Goal: Task Accomplishment & Management: Manage account settings

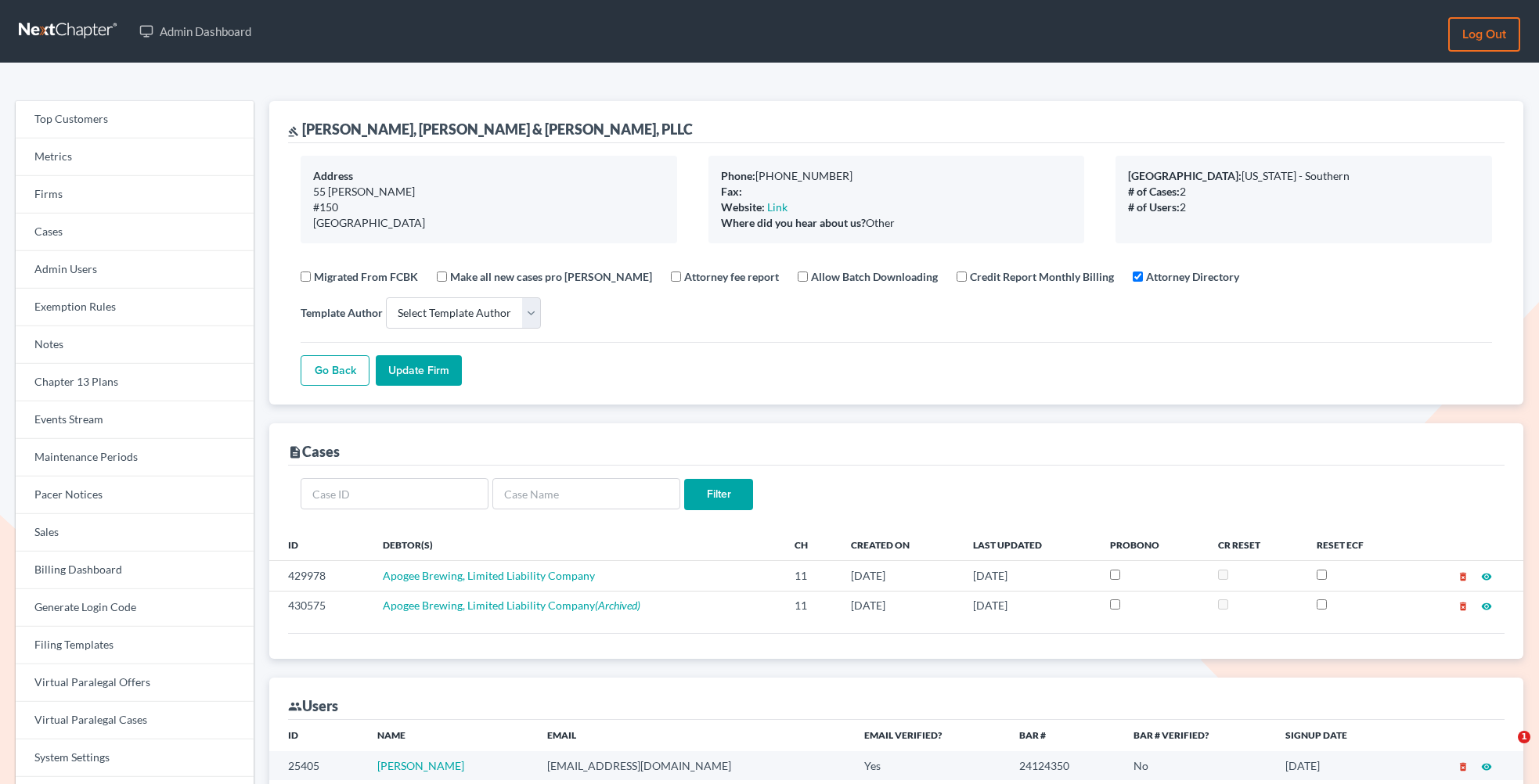
select select
click at [122, 194] on link "Firms" at bounding box center [135, 194] width 238 height 37
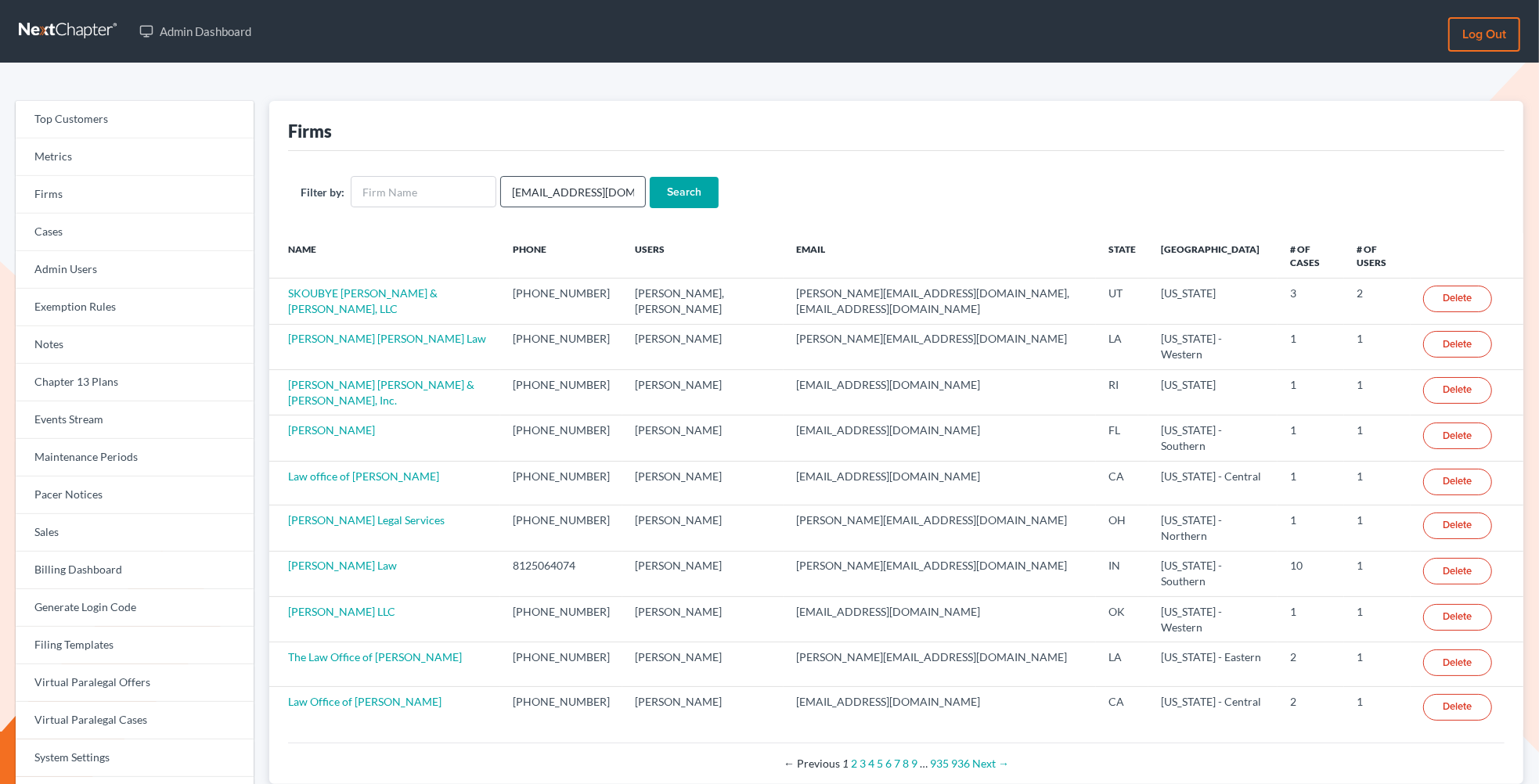
scroll to position [0, 10]
type input "[EMAIL_ADDRESS][DOMAIN_NAME]"
click at [650, 177] on input "Search" at bounding box center [684, 192] width 69 height 31
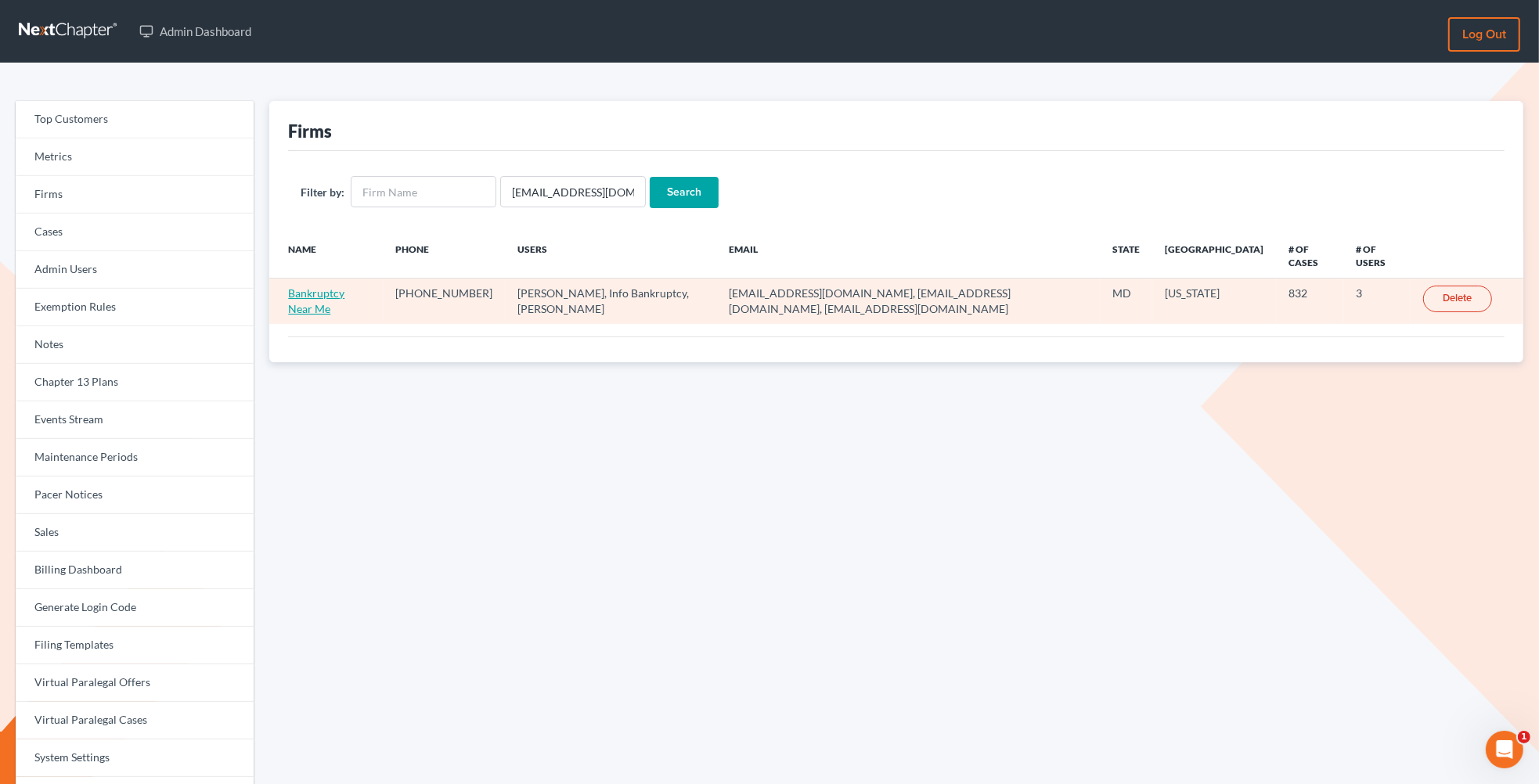
click at [314, 296] on link "Bankruptcy Near Me" at bounding box center [316, 300] width 57 height 29
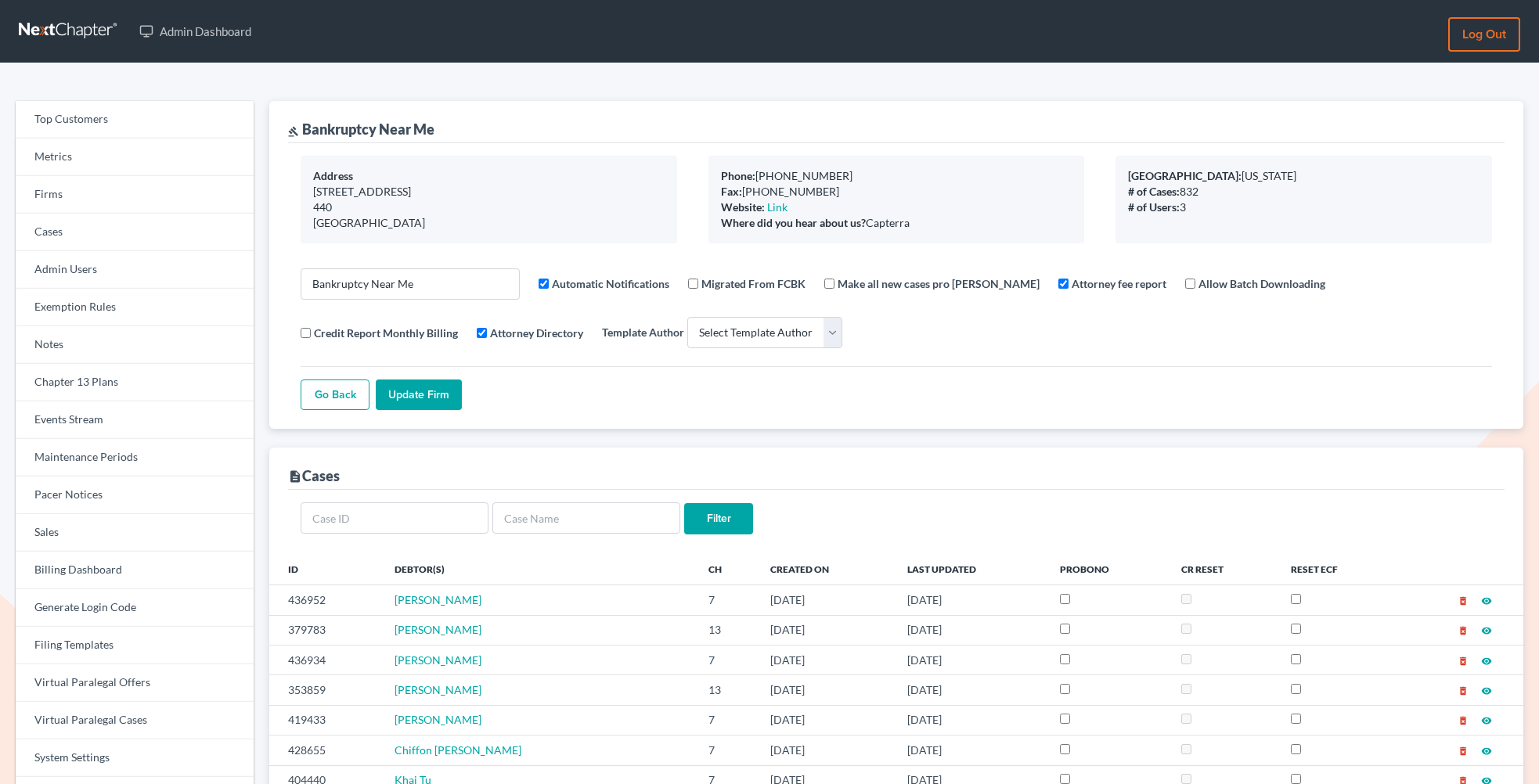
select select
click at [100, 194] on link "Firms" at bounding box center [135, 194] width 238 height 37
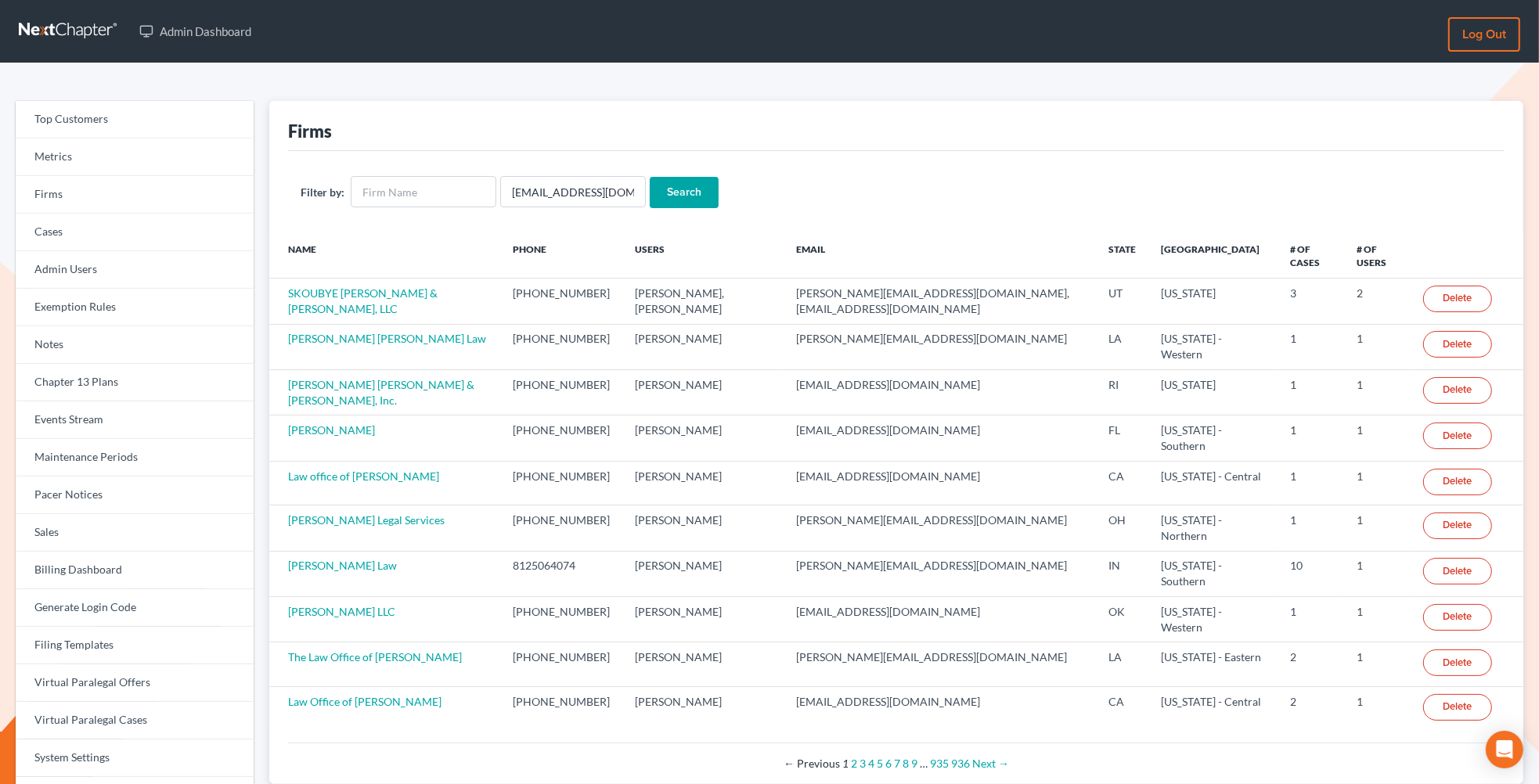
type input "[EMAIL_ADDRESS][DOMAIN_NAME]"
click at [650, 177] on input "Search" at bounding box center [684, 192] width 69 height 31
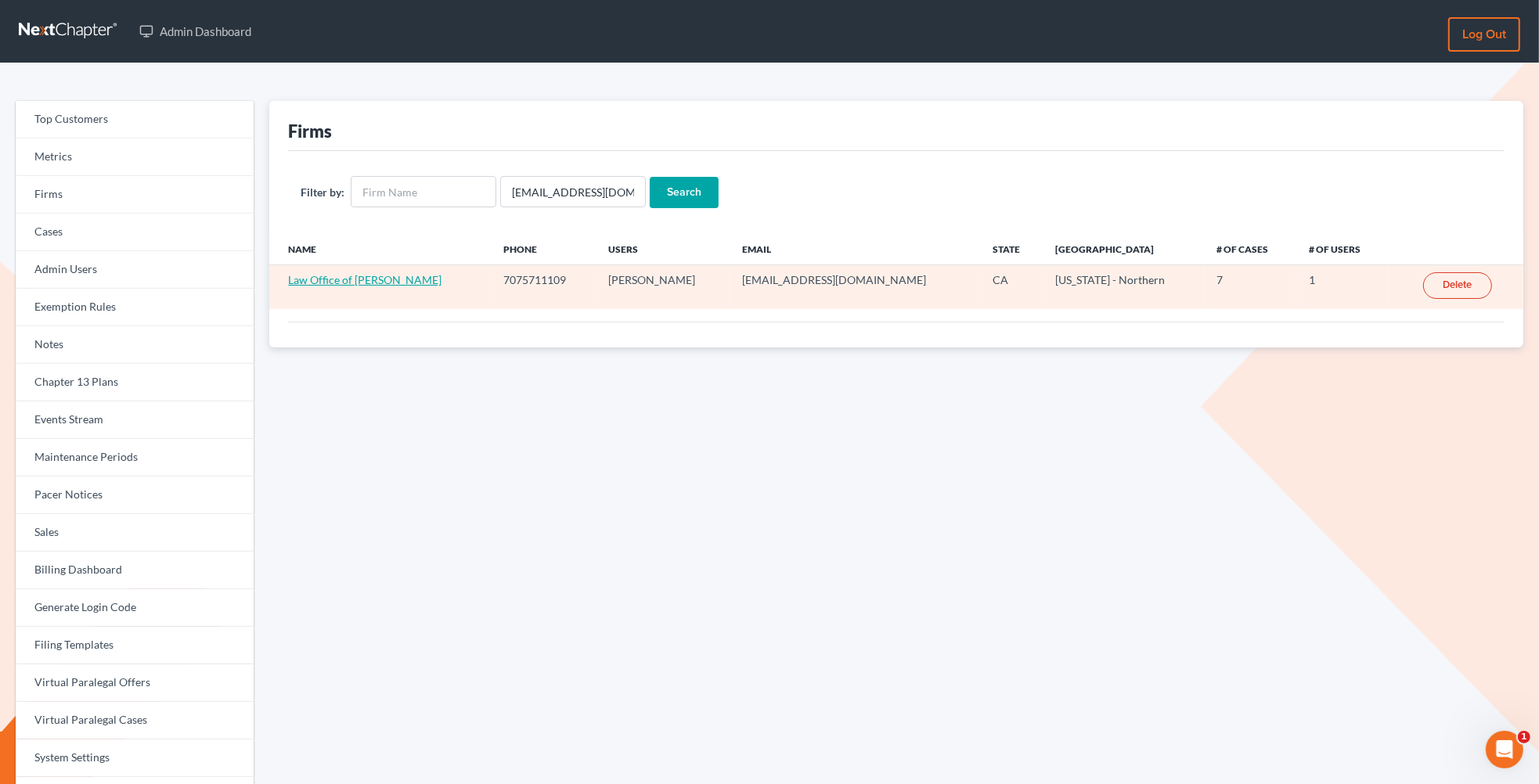
click at [424, 277] on link "Law Office of [PERSON_NAME]" at bounding box center [364, 280] width 154 height 14
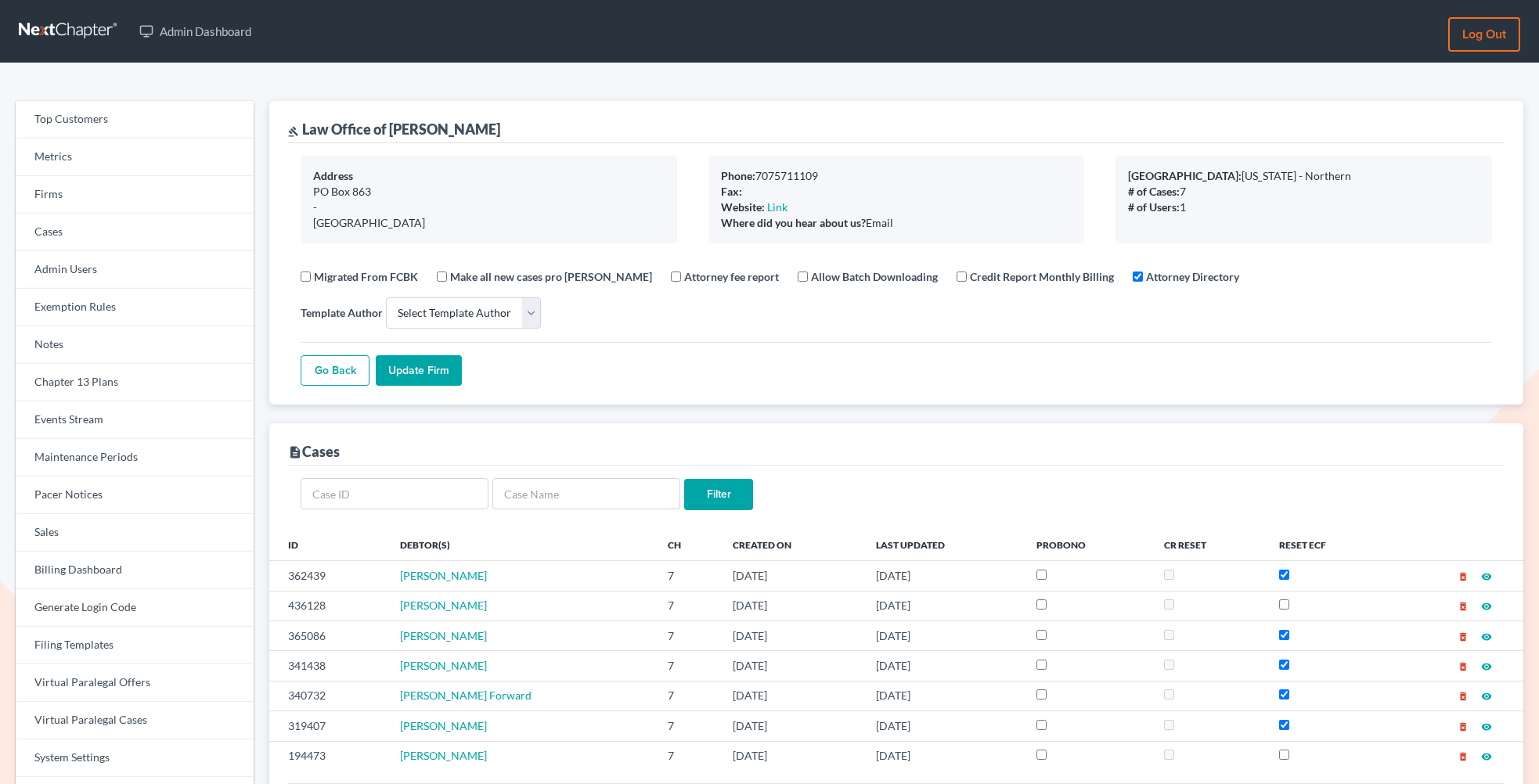
select select
click at [108, 204] on link "Firms" at bounding box center [135, 194] width 238 height 37
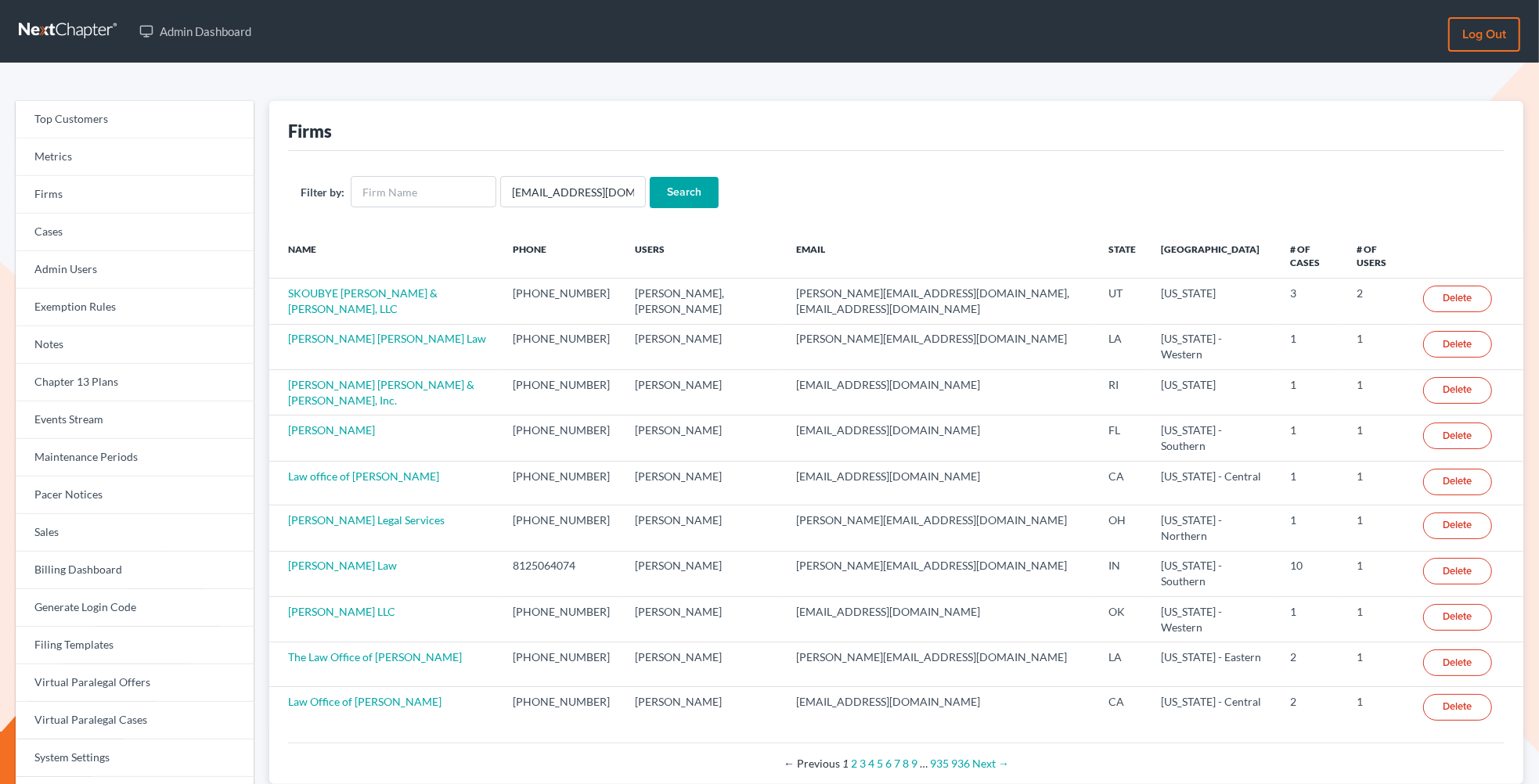
scroll to position [0, 10]
type input "[EMAIL_ADDRESS][DOMAIN_NAME]"
click at [650, 177] on input "Search" at bounding box center [684, 192] width 69 height 31
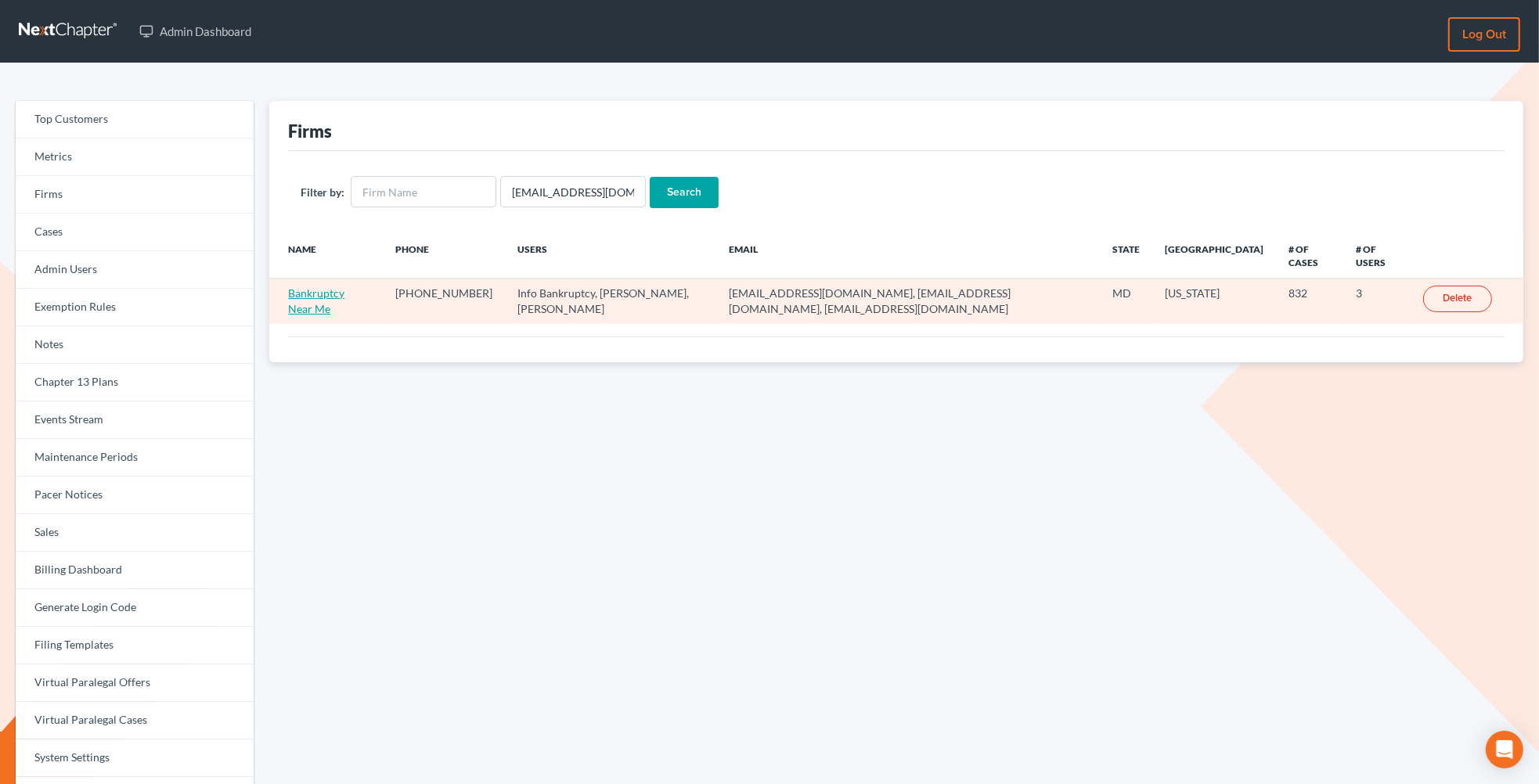
click at [303, 295] on link "Bankruptcy Near Me" at bounding box center [316, 300] width 57 height 29
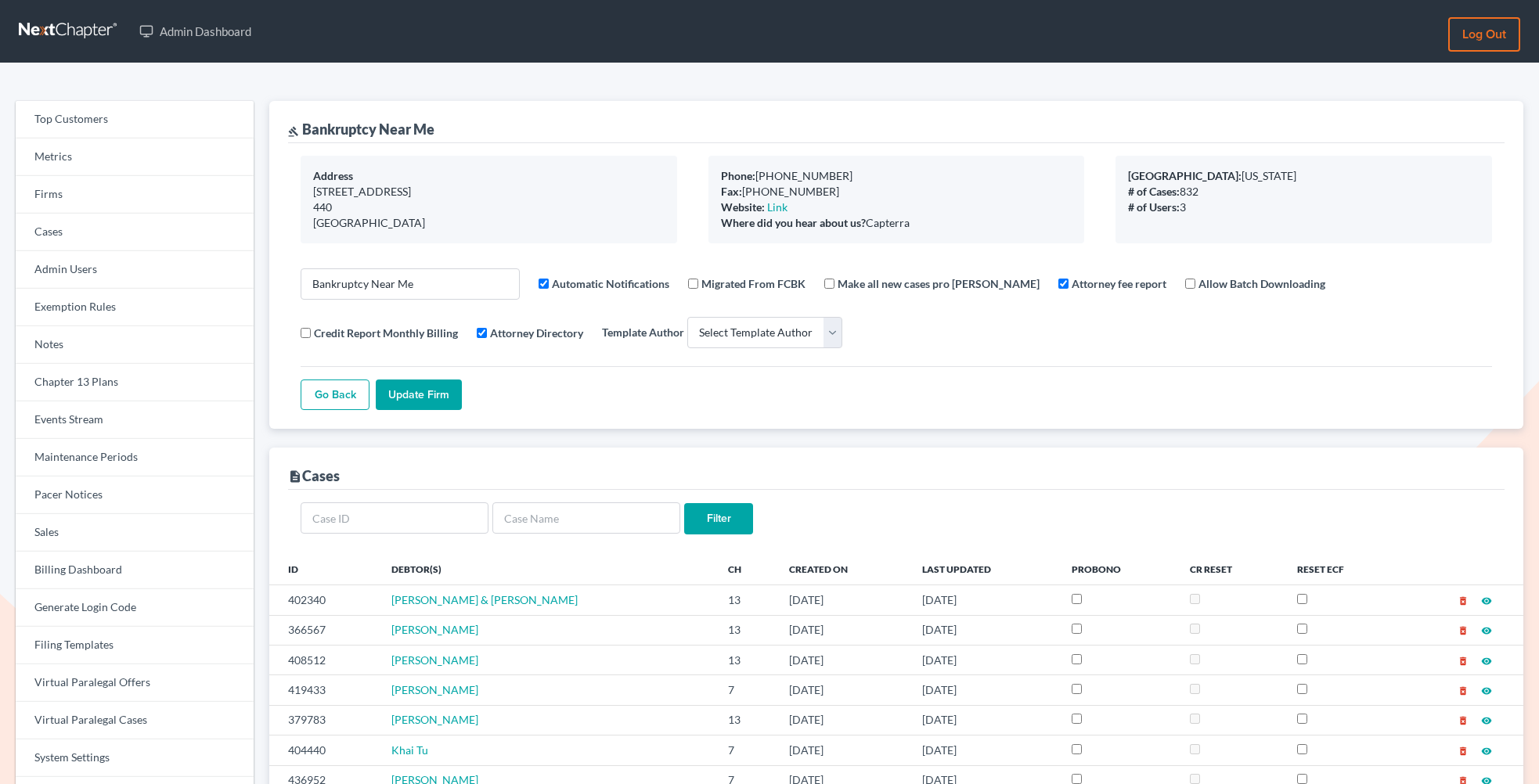
select select
